Goal: Transaction & Acquisition: Purchase product/service

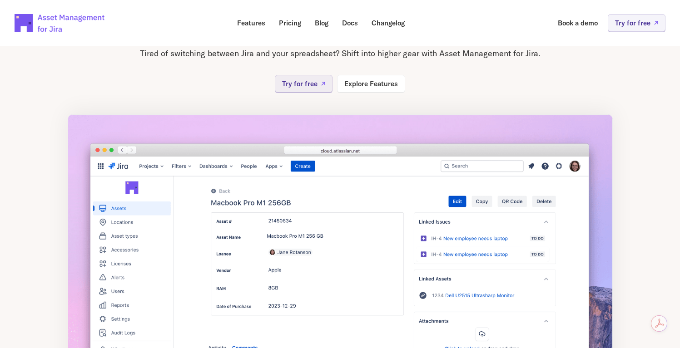
scroll to position [89, 0]
click at [376, 85] on p "Explore Features" at bounding box center [371, 85] width 54 height 7
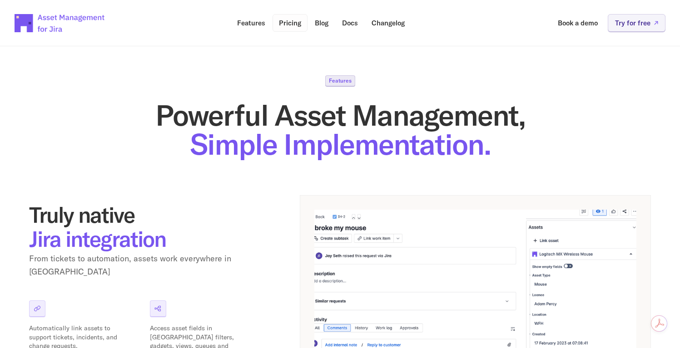
click at [292, 24] on p "Pricing" at bounding box center [290, 23] width 22 height 7
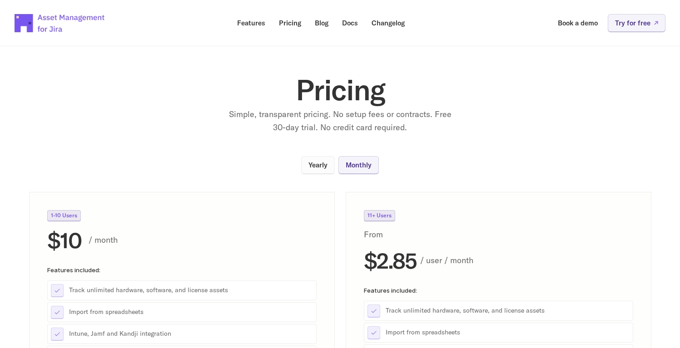
click at [325, 163] on p "Yearly" at bounding box center [317, 165] width 19 height 7
click at [353, 164] on p "Monthly" at bounding box center [359, 165] width 26 height 7
click at [319, 165] on p "Yearly" at bounding box center [317, 165] width 19 height 7
click at [353, 171] on link "Monthly" at bounding box center [358, 165] width 40 height 18
click at [340, 288] on div "1-10 Users $10 / month Features included: Track unlimited hardware, software, a…" at bounding box center [340, 325] width 622 height 267
